Goal: Transaction & Acquisition: Purchase product/service

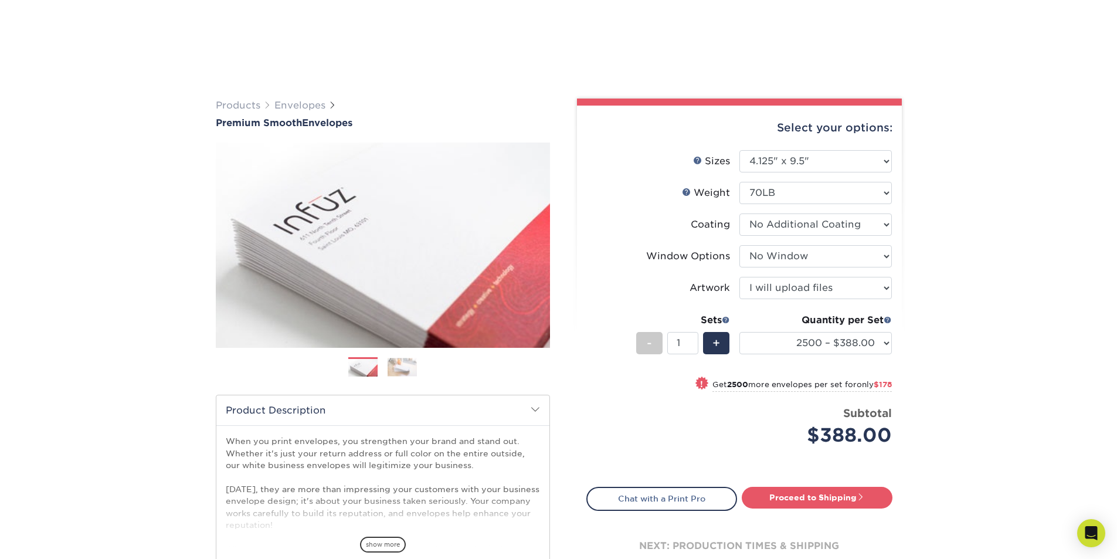
select select "4.12x9.50"
select select "1f9e9f9f-4237-4243-ba79-49052844f6e6"
select select "upload"
select select "2500 – $388.00"
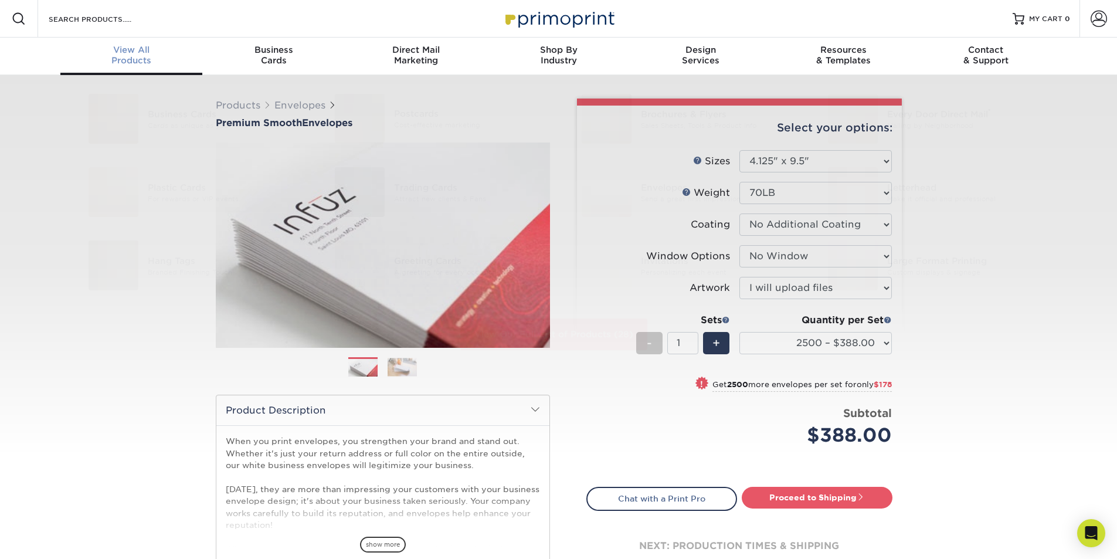
click at [141, 61] on div "View All Products" at bounding box center [131, 55] width 142 height 21
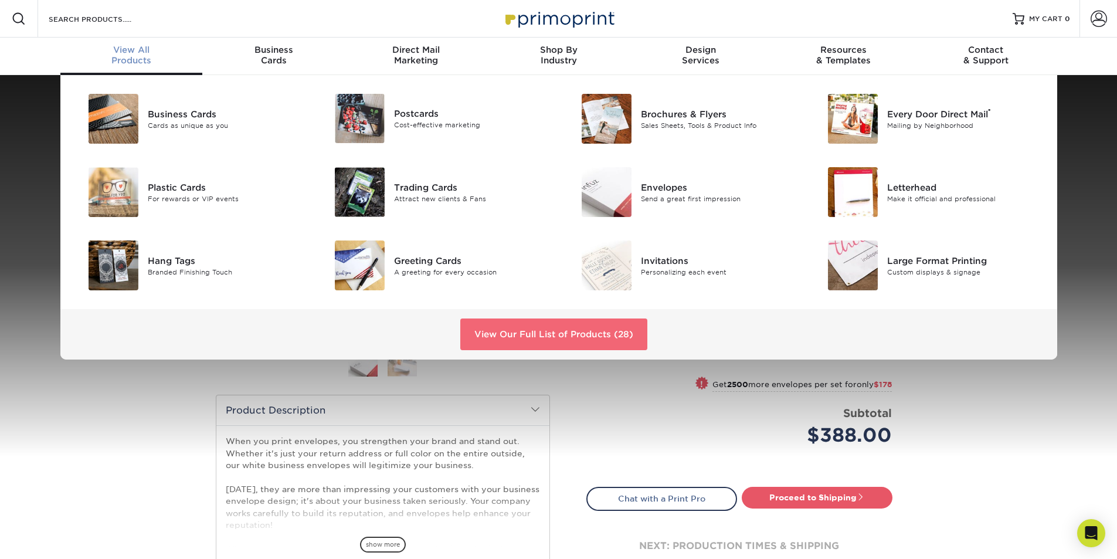
click at [505, 328] on link "View Our Full List of Products (28)" at bounding box center [553, 334] width 187 height 32
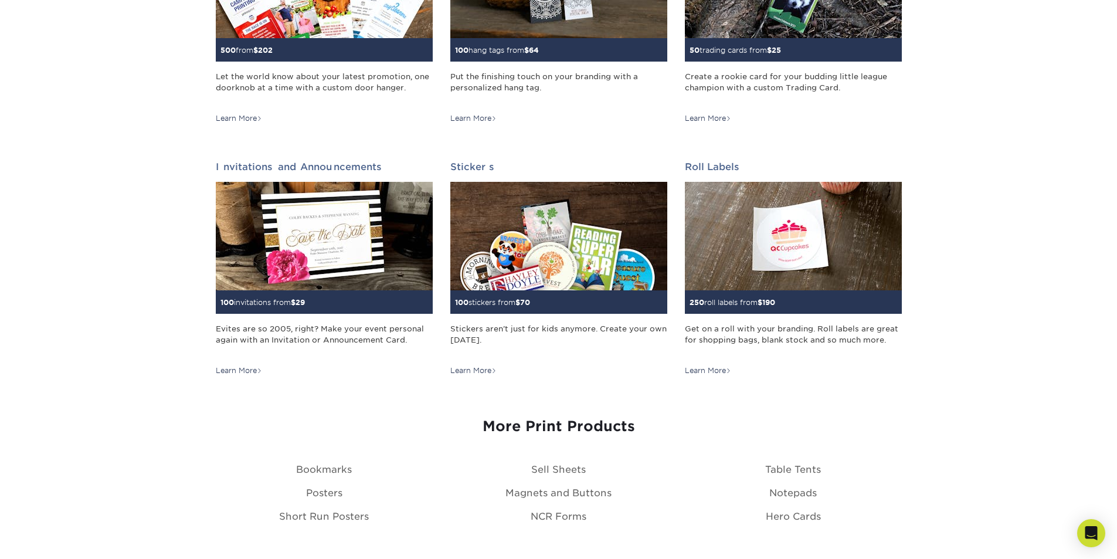
scroll to position [1055, 0]
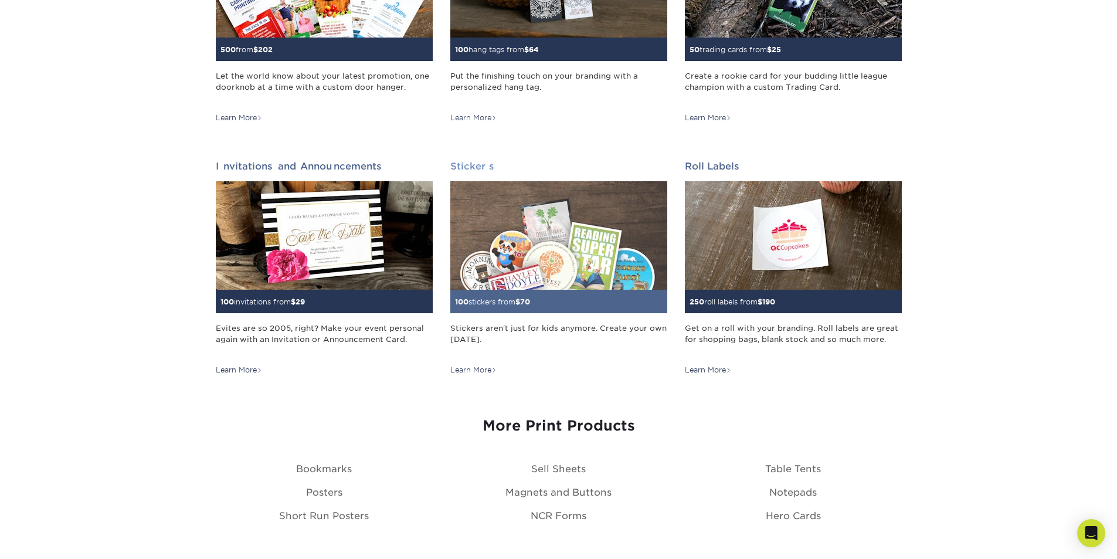
click at [582, 245] on img at bounding box center [558, 235] width 217 height 108
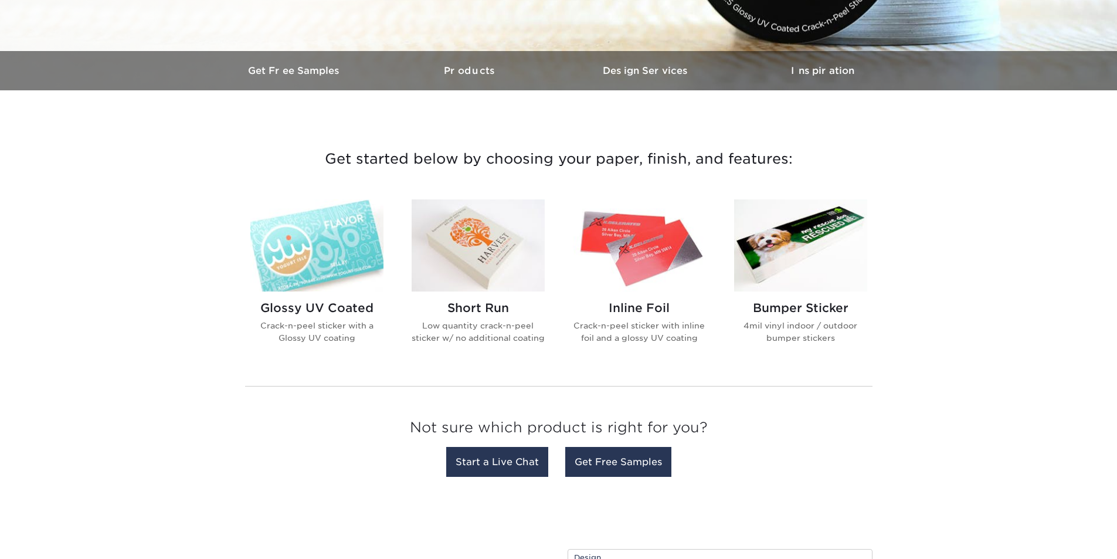
scroll to position [352, 0]
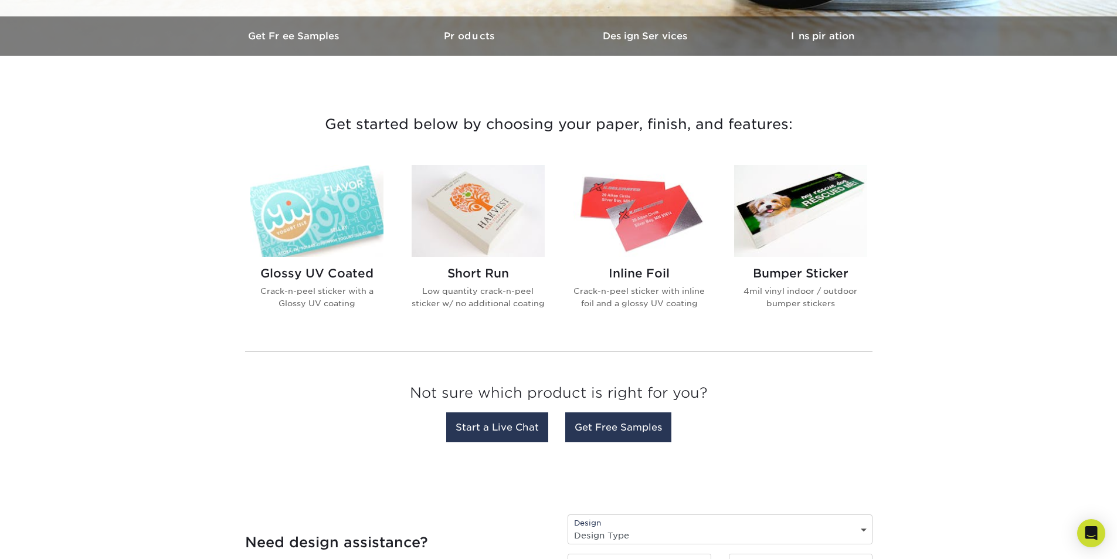
click at [366, 205] on img at bounding box center [316, 211] width 133 height 92
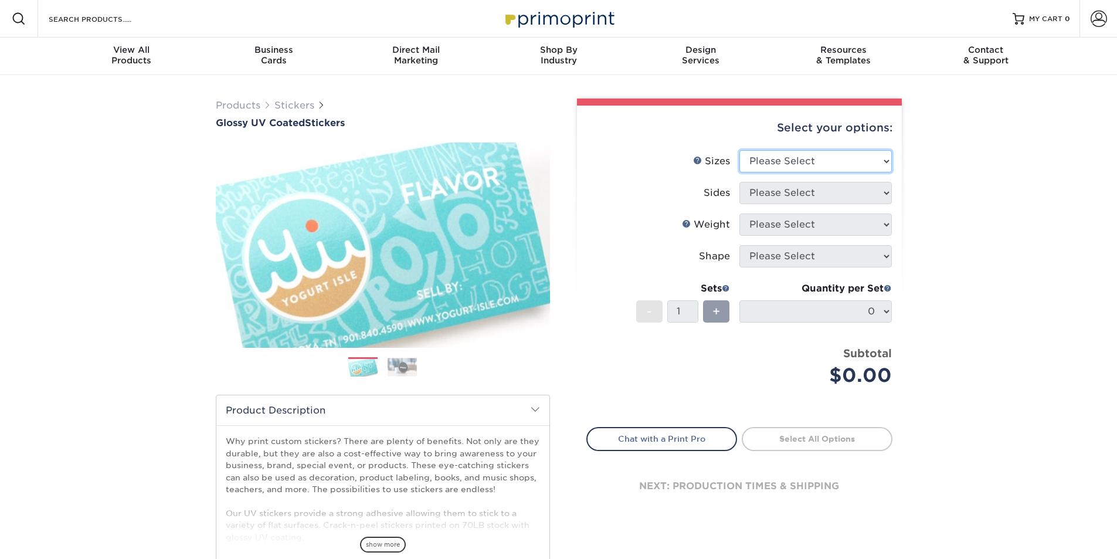
click at [843, 155] on select "Please Select 1.5" x 2.5" 2" x 2" 2" x 3" 2" x 3.5" 2" x 4" 2" x 8" 2.12" x 5.5…" at bounding box center [815, 161] width 152 height 22
select select "2.00x2.00"
click at [739, 150] on select "Please Select 1.5" x 2.5" 2" x 2" 2" x 3" 2" x 3.5" 2" x 4" 2" x 8" 2.12" x 5.5…" at bounding box center [815, 161] width 152 height 22
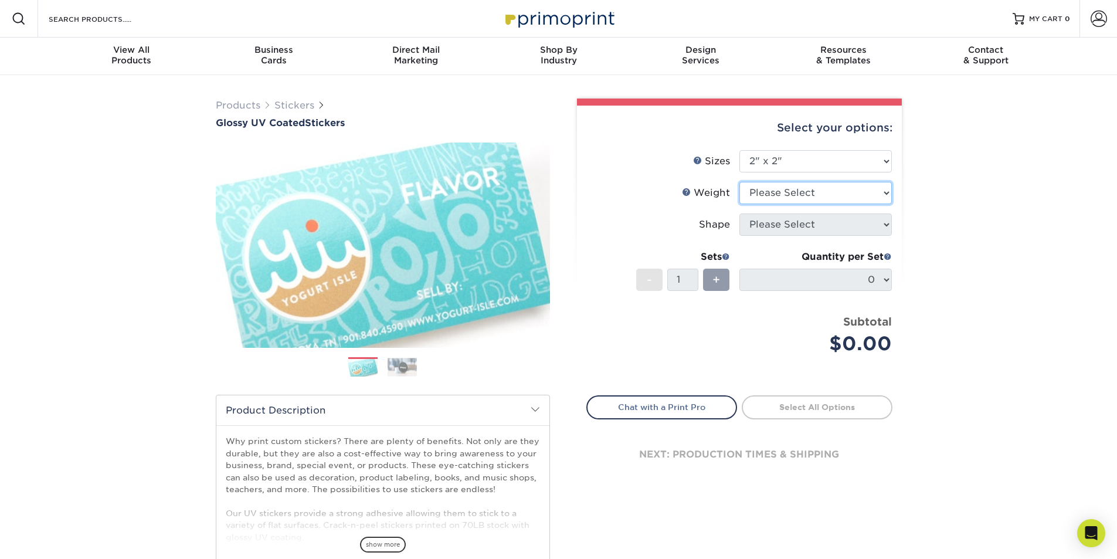
click at [827, 193] on select "Please Select Crack and Peel - Round Crack and Peel" at bounding box center [815, 193] width 152 height 22
select select "Crack and Peel"
click at [739, 182] on select "Please Select Crack and Peel - Round Crack and Peel" at bounding box center [815, 193] width 152 height 22
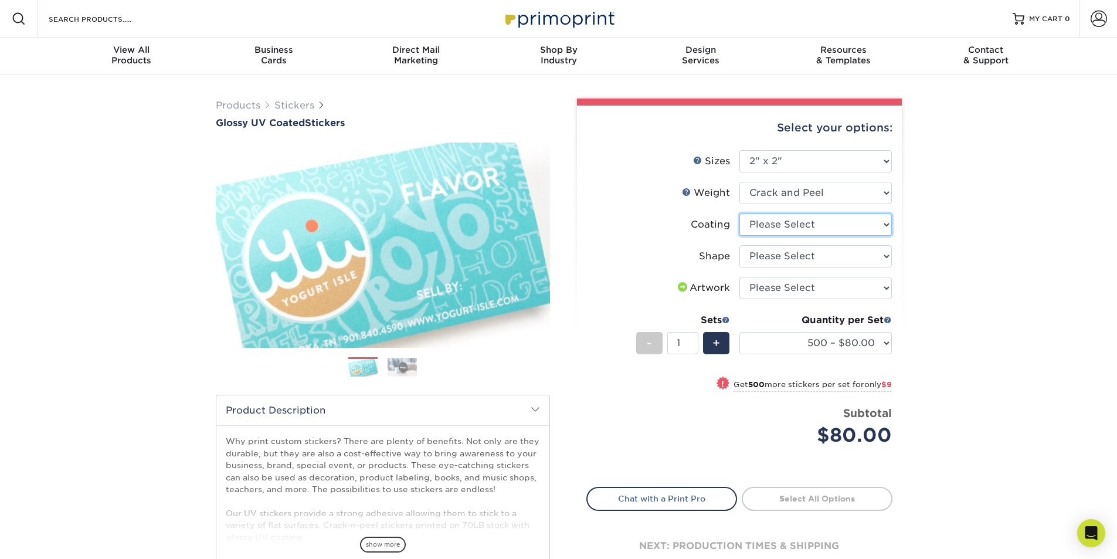
drag, startPoint x: 836, startPoint y: 228, endPoint x: 827, endPoint y: 233, distance: 9.5
click at [834, 228] on select at bounding box center [815, 224] width 152 height 22
select select "1e8116af-acfc-44b1-83dc-8181aa338834"
click at [739, 213] on select at bounding box center [815, 224] width 152 height 22
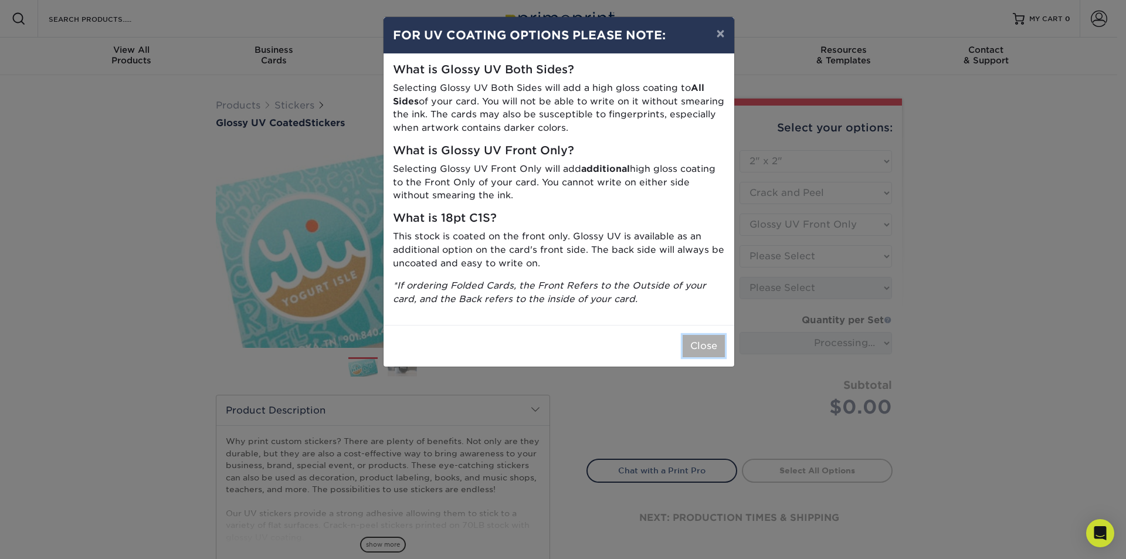
click at [698, 339] on button "Close" at bounding box center [703, 346] width 42 height 22
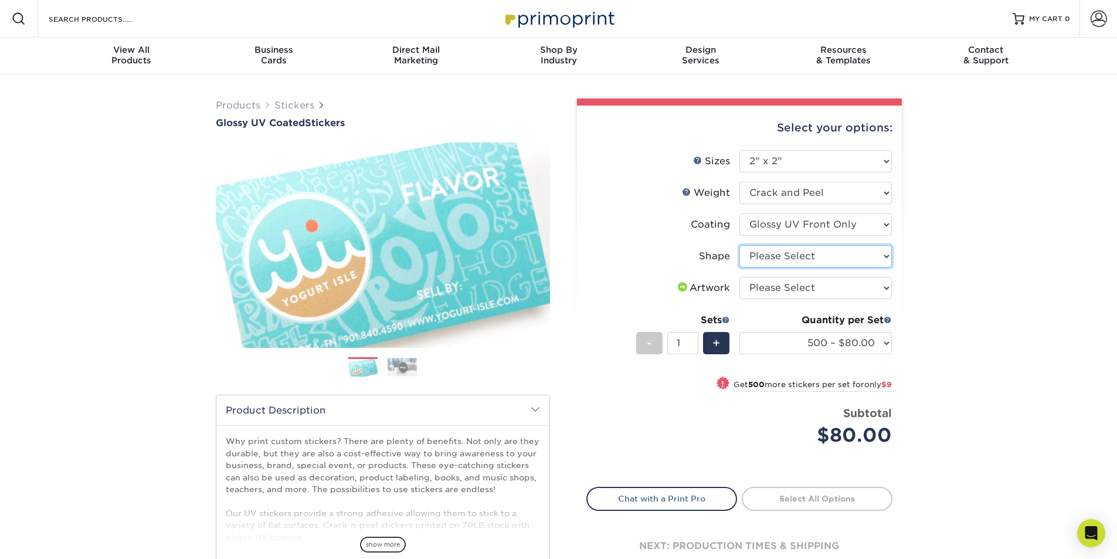
click at [817, 256] on select "Please Select Standard" at bounding box center [815, 256] width 152 height 22
select select "standard"
click at [739, 245] on select "Please Select Standard" at bounding box center [815, 256] width 152 height 22
click at [848, 290] on select "Please Select I will upload files I need a design - $50" at bounding box center [815, 288] width 152 height 22
select select "upload"
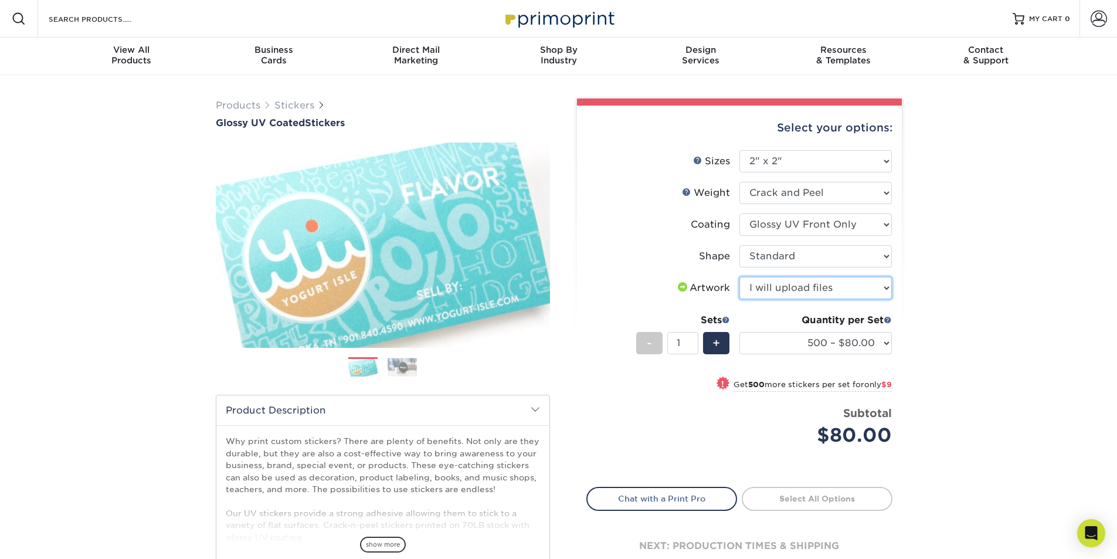
click at [739, 277] on select "Please Select I will upload files I need a design - $50" at bounding box center [815, 288] width 152 height 22
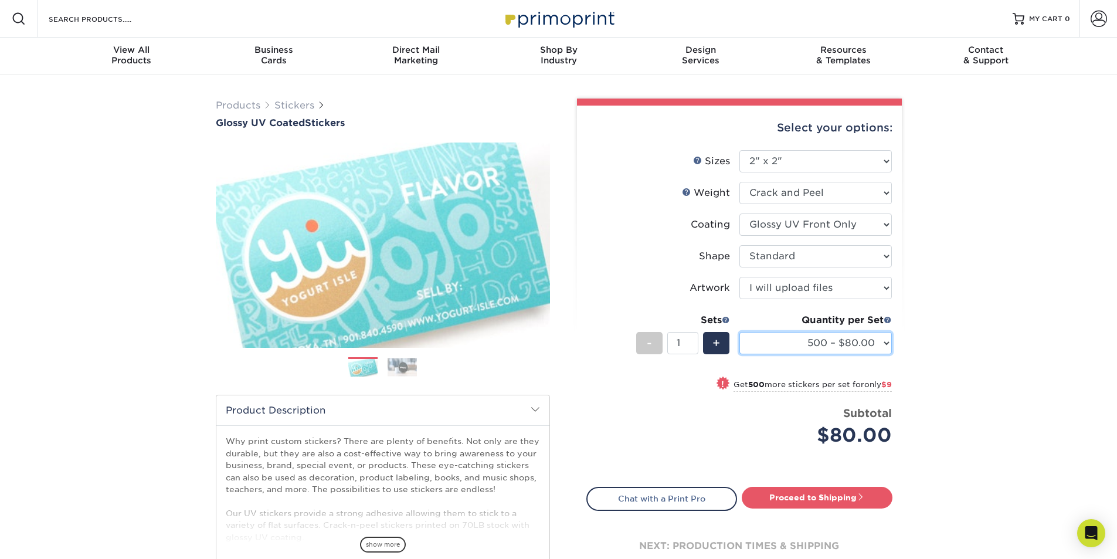
click at [880, 350] on select "500 – $80.00 1000 – $89.00 2500 – $153.00 5000 – $248.00 10000 – $489.00 15000 …" at bounding box center [815, 343] width 152 height 22
click at [739, 332] on select "500 – $80.00 1000 – $89.00 2500 – $153.00 5000 – $248.00 10000 – $489.00 15000 …" at bounding box center [815, 343] width 152 height 22
click at [879, 335] on select "500 – $80.00 1000 – $89.00 2500 – $153.00 5000 – $248.00 10000 – $489.00 15000 …" at bounding box center [815, 343] width 152 height 22
select select "2500 – $153.00"
click at [739, 332] on select "500 – $80.00 1000 – $89.00 2500 – $153.00 5000 – $248.00 10000 – $489.00 15000 …" at bounding box center [815, 343] width 152 height 22
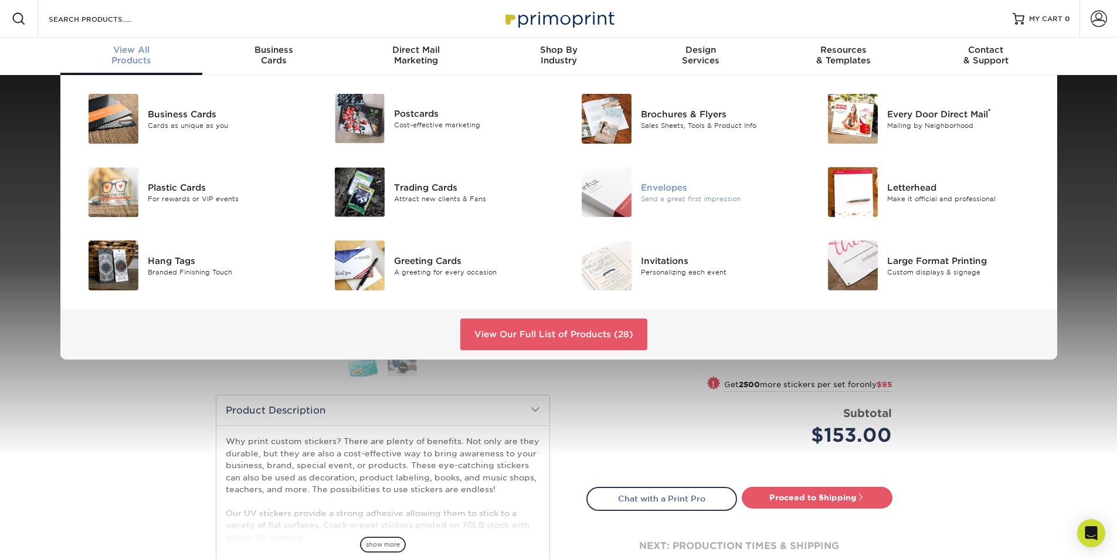
click at [680, 196] on div "Send a great first impression" at bounding box center [718, 198] width 155 height 10
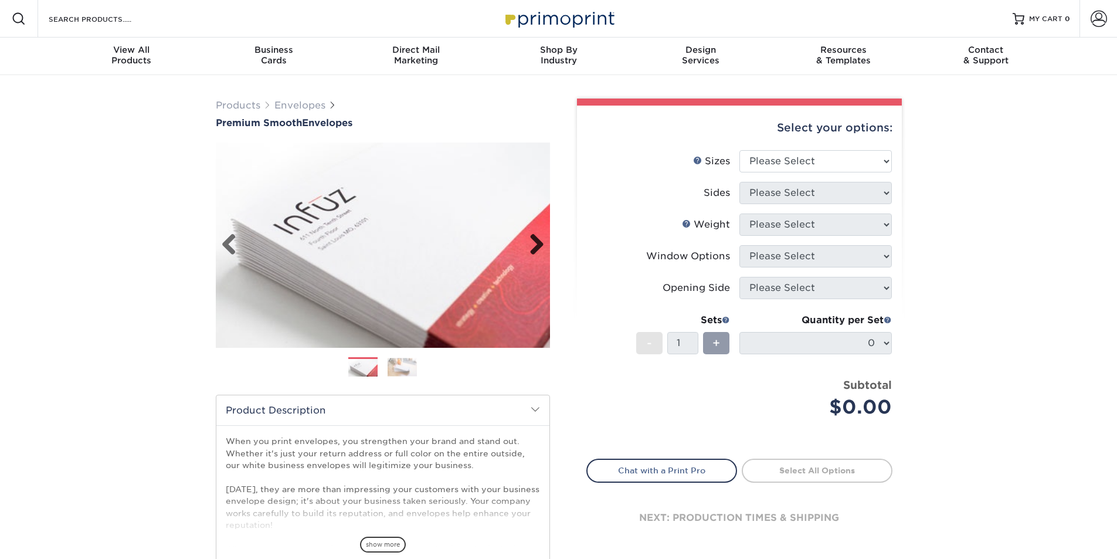
click at [539, 239] on link "Next" at bounding box center [532, 244] width 23 height 23
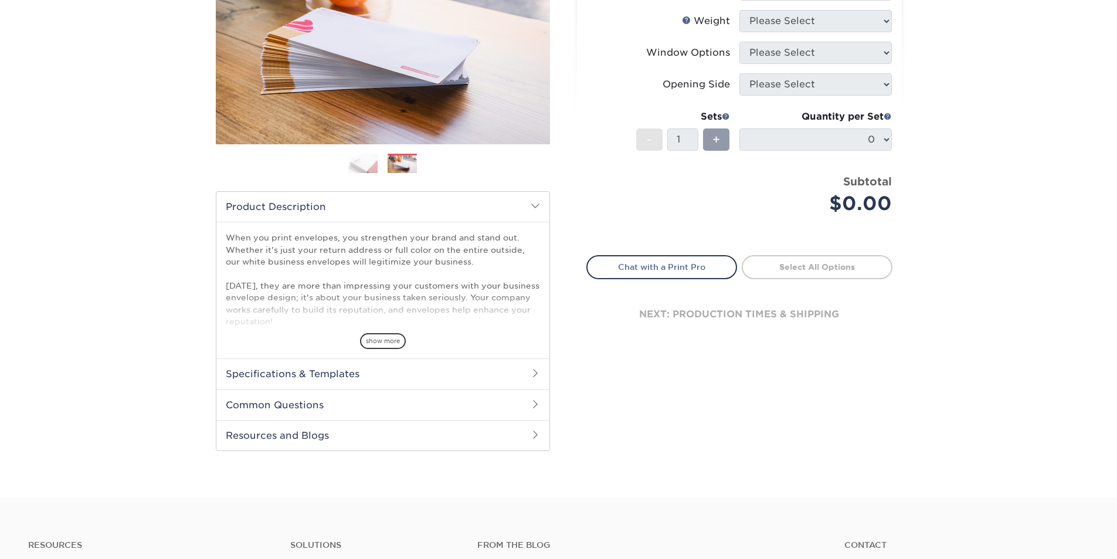
scroll to position [235, 0]
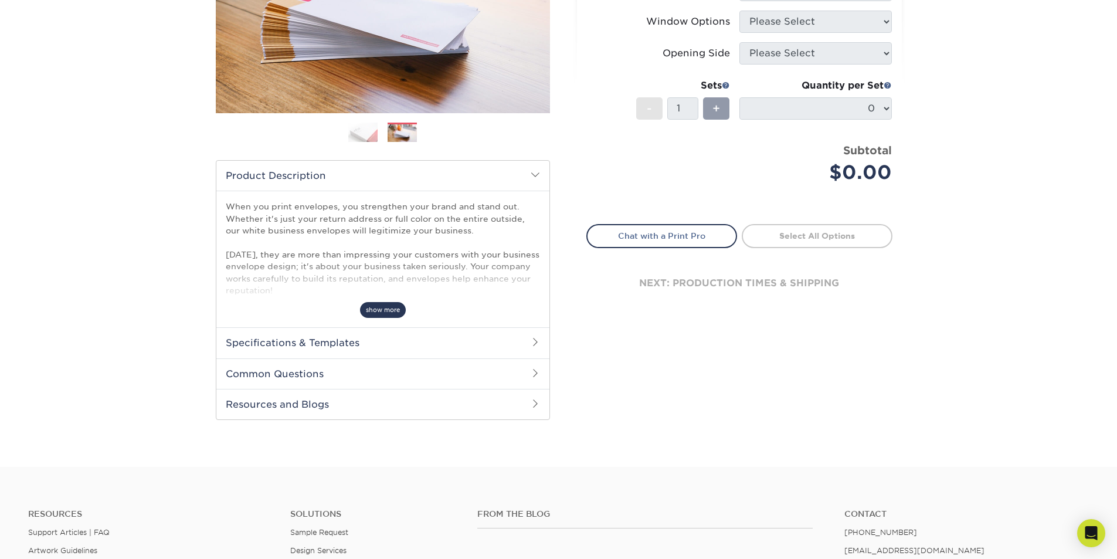
click at [390, 310] on span "show more" at bounding box center [383, 310] width 46 height 16
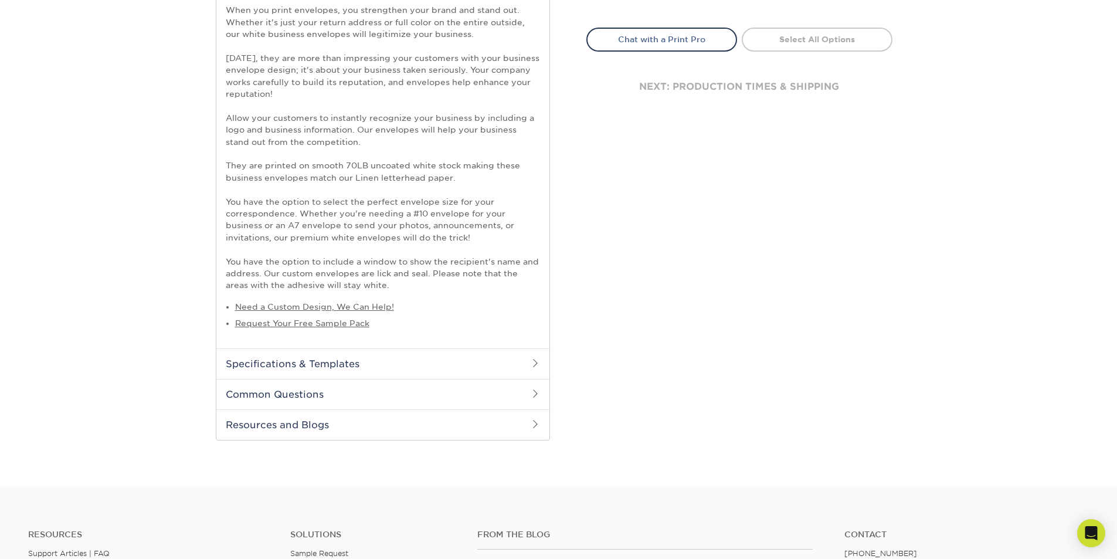
scroll to position [469, 0]
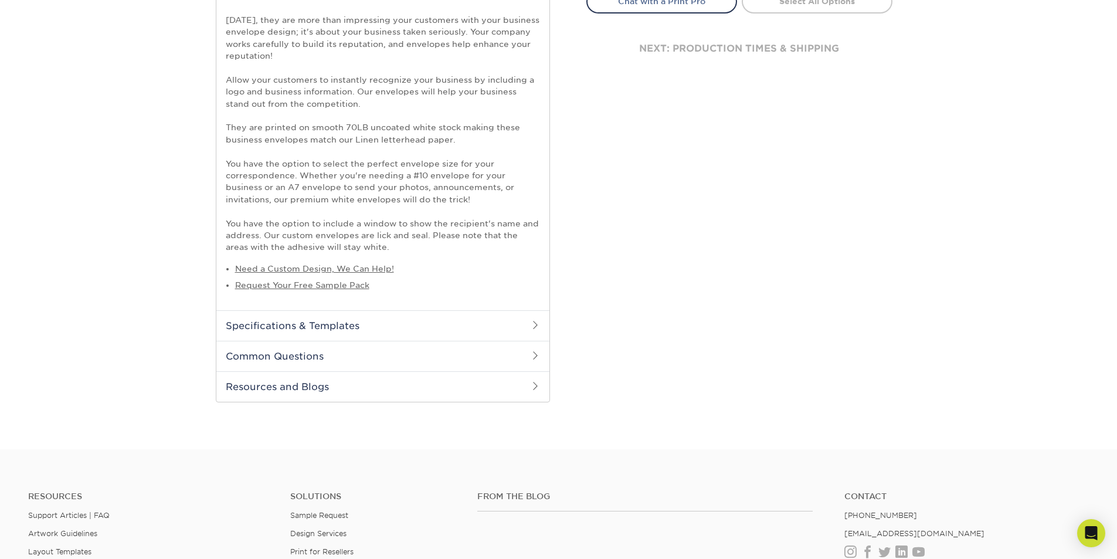
click at [488, 325] on h2 "Specifications & Templates" at bounding box center [382, 325] width 333 height 30
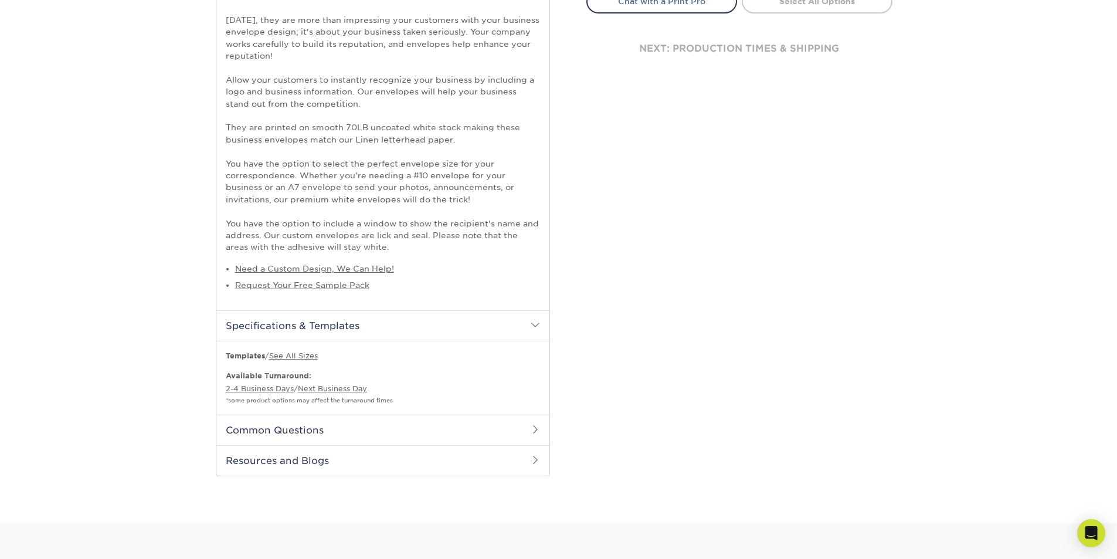
click at [488, 325] on h2 "Specifications & Templates" at bounding box center [382, 325] width 333 height 30
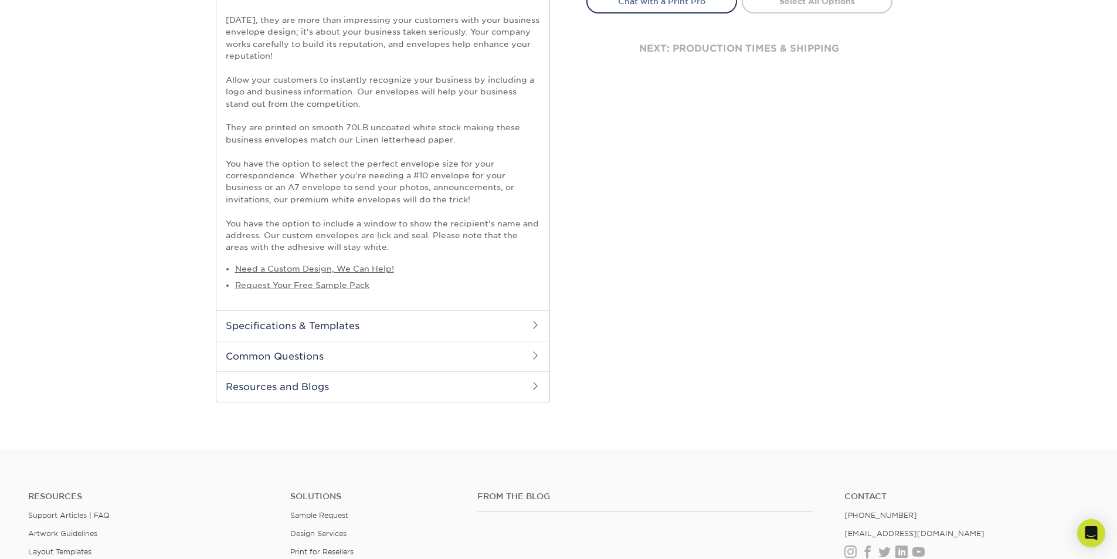
click at [470, 358] on h2 "Common Questions" at bounding box center [382, 356] width 333 height 30
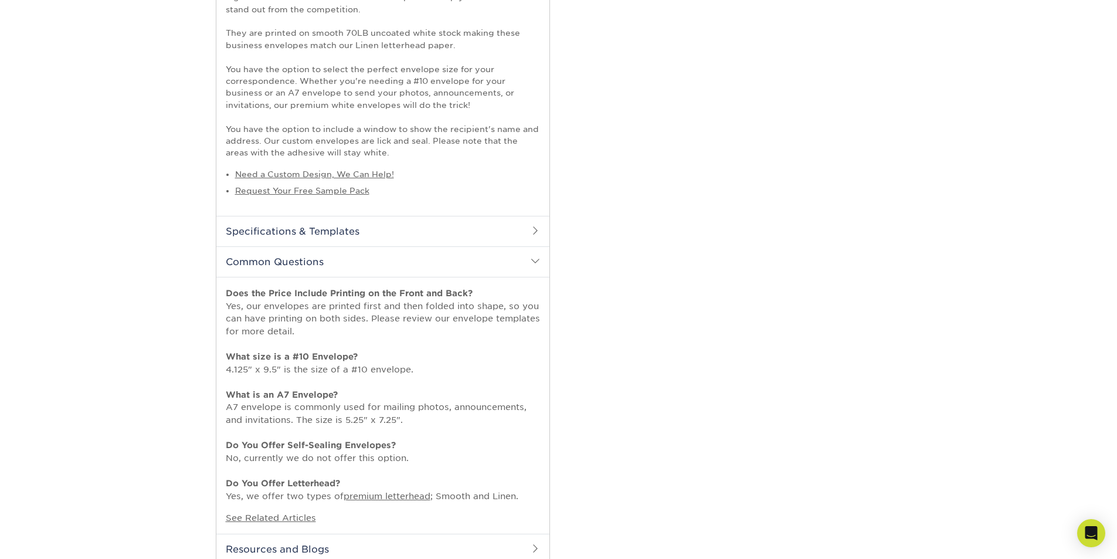
scroll to position [586, 0]
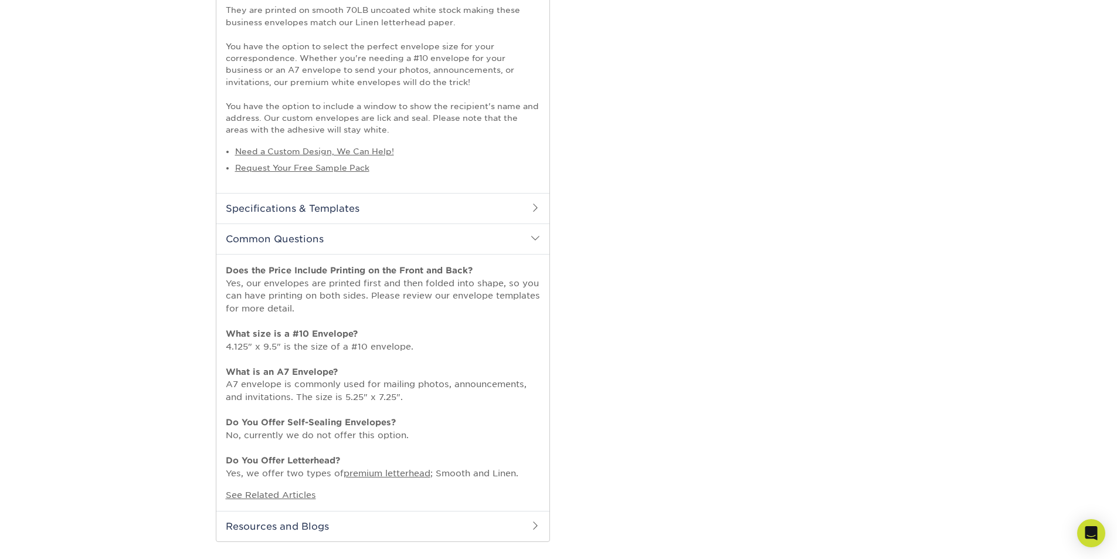
drag, startPoint x: 225, startPoint y: 436, endPoint x: 408, endPoint y: 436, distance: 182.9
click at [408, 436] on div "Does the Price Include Printing on the Front and Back? Yes, our envelopes are p…" at bounding box center [382, 382] width 333 height 257
click at [667, 434] on div "Select your options: Sizes Help Sizes Please Select 8.875" x 3.875" Sides" at bounding box center [735, 34] width 352 height 1044
click at [533, 249] on h2 "Common Questions" at bounding box center [382, 238] width 333 height 30
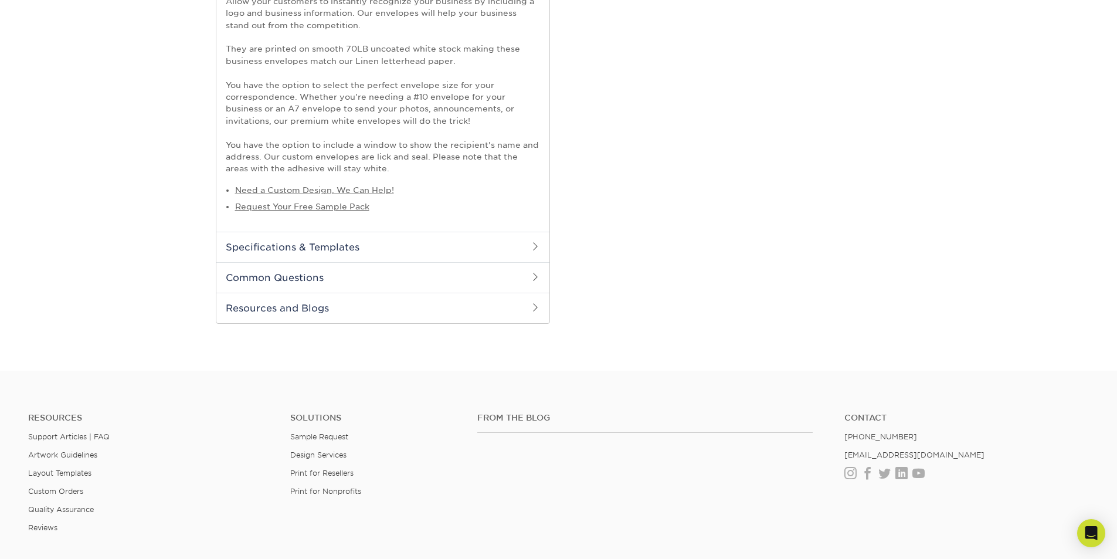
scroll to position [293, 0]
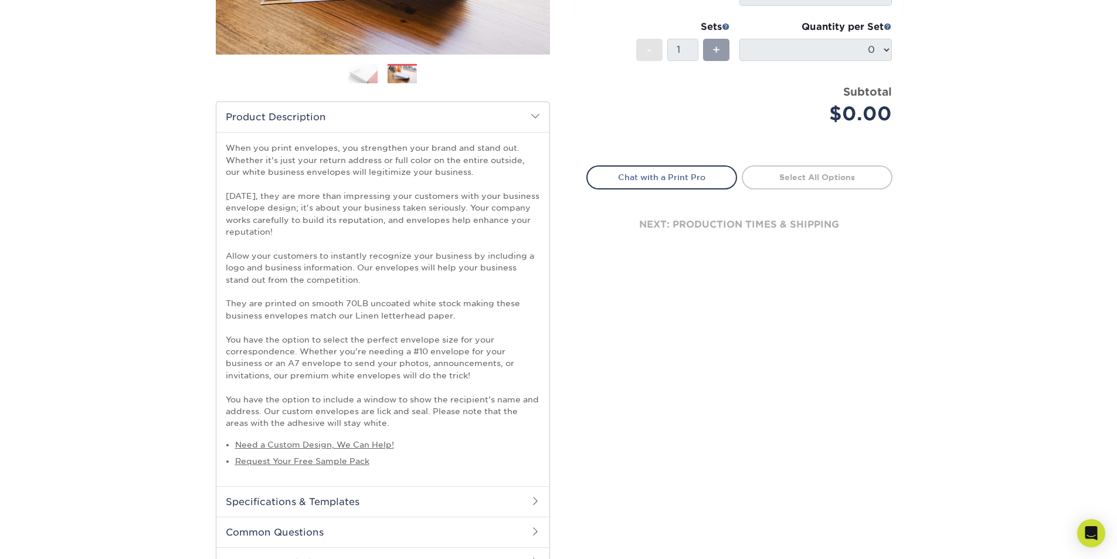
click at [498, 115] on h2 "Product Description" at bounding box center [382, 117] width 333 height 30
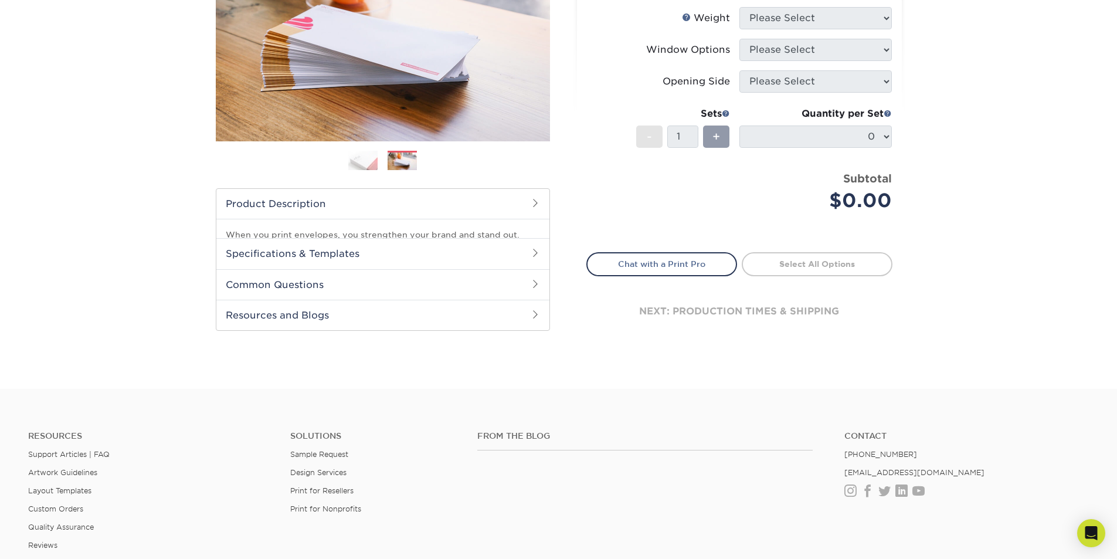
scroll to position [0, 0]
